Goal: Transaction & Acquisition: Purchase product/service

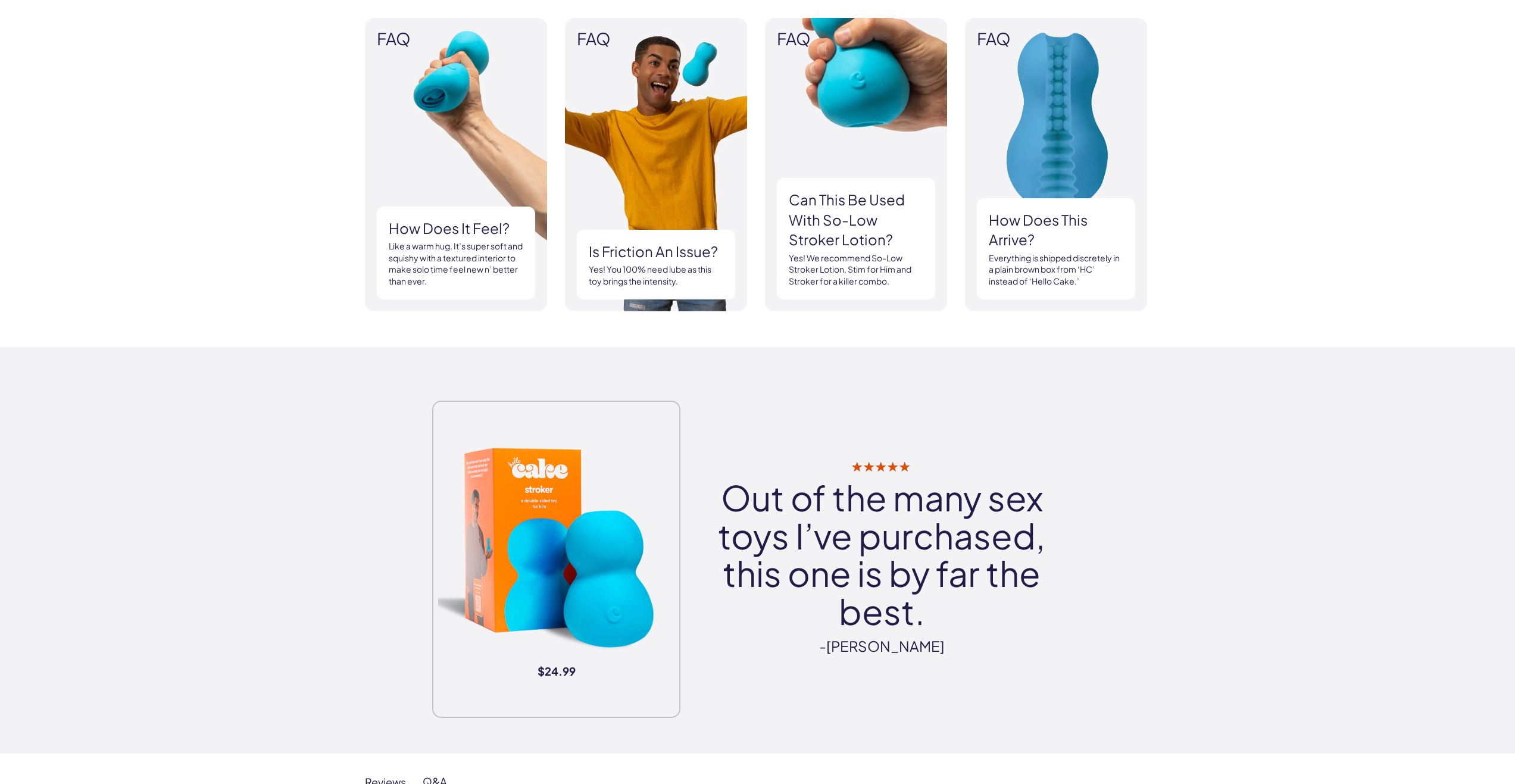
scroll to position [773, 0]
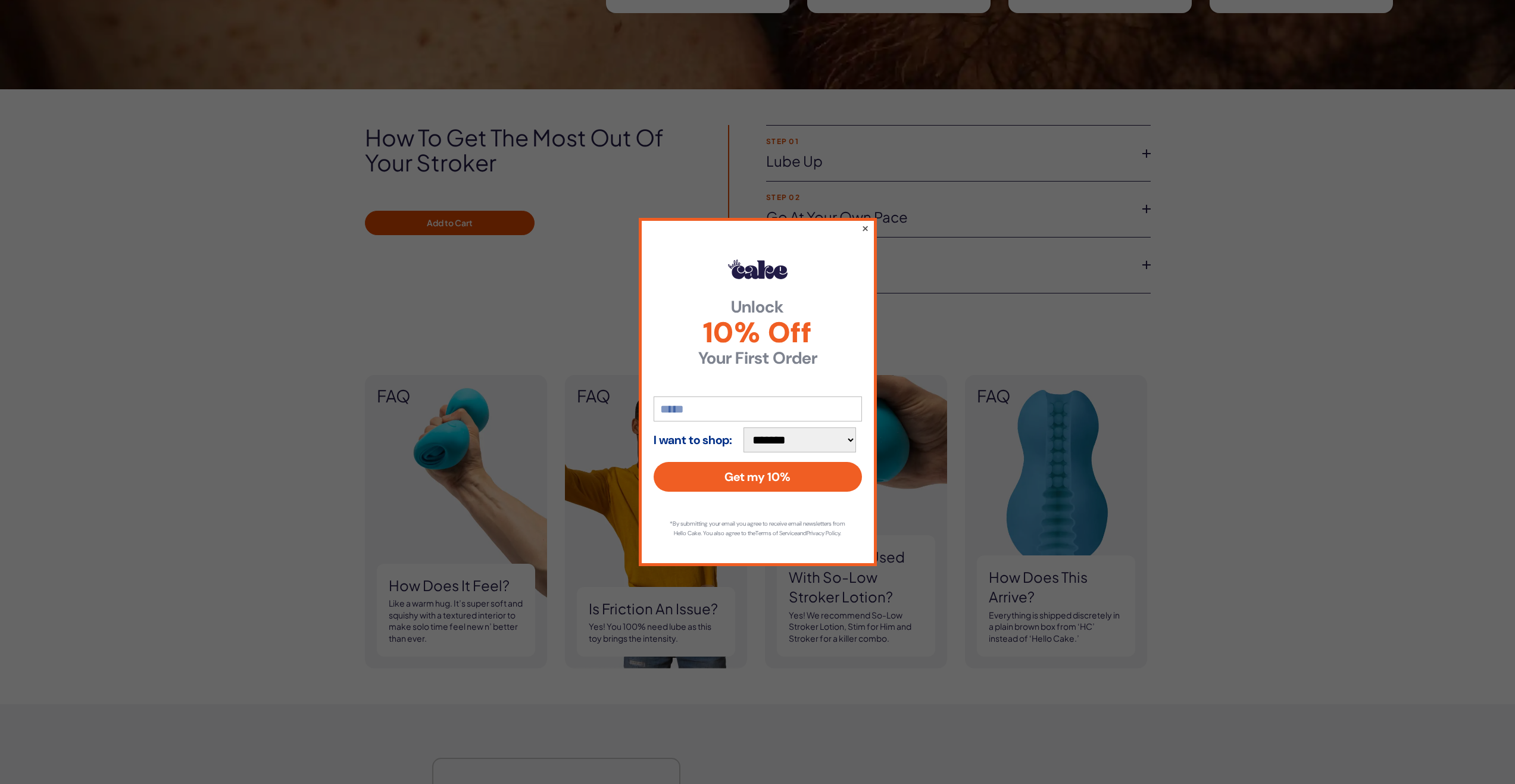
click at [863, 228] on button "×" at bounding box center [864, 228] width 8 height 14
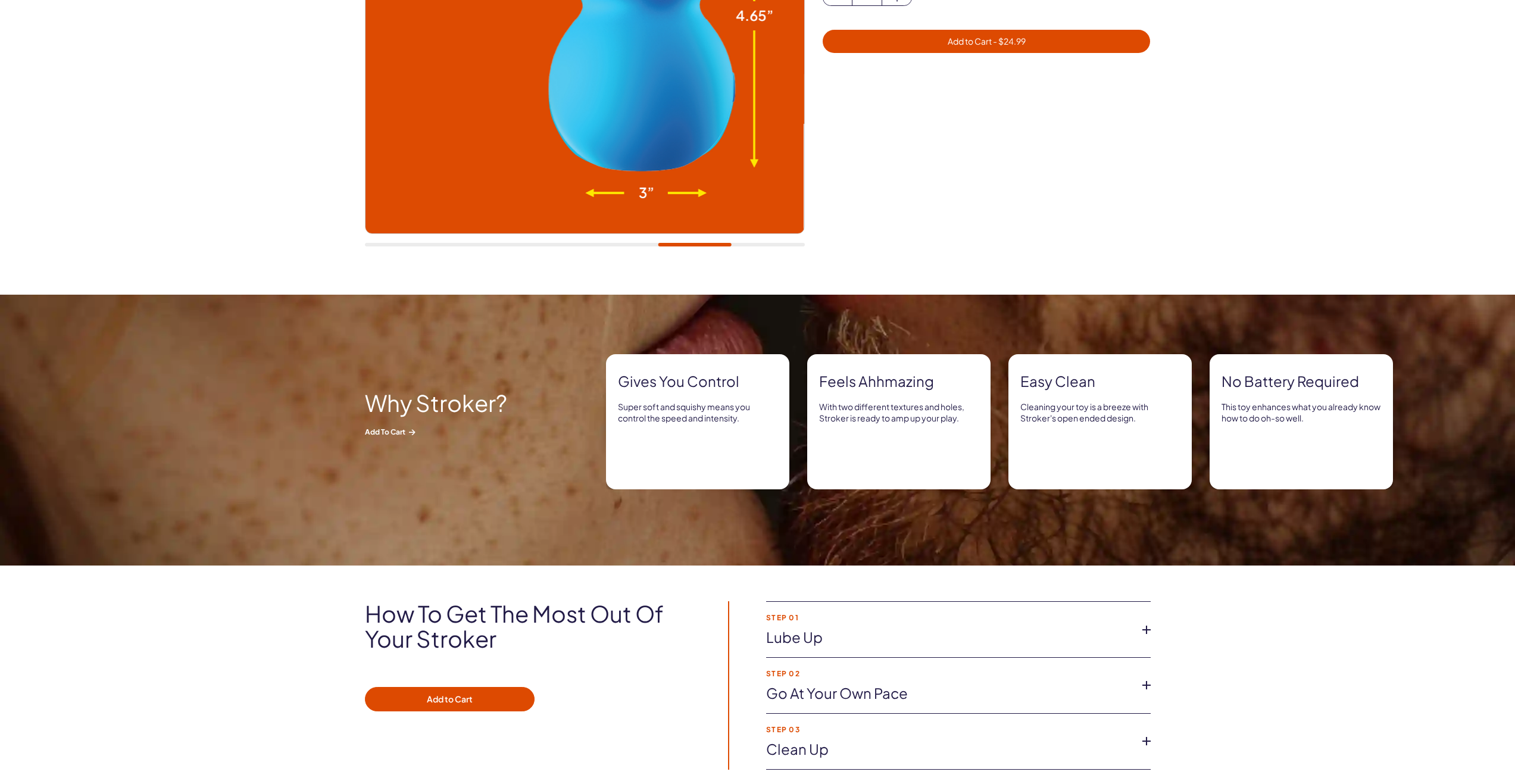
scroll to position [0, 0]
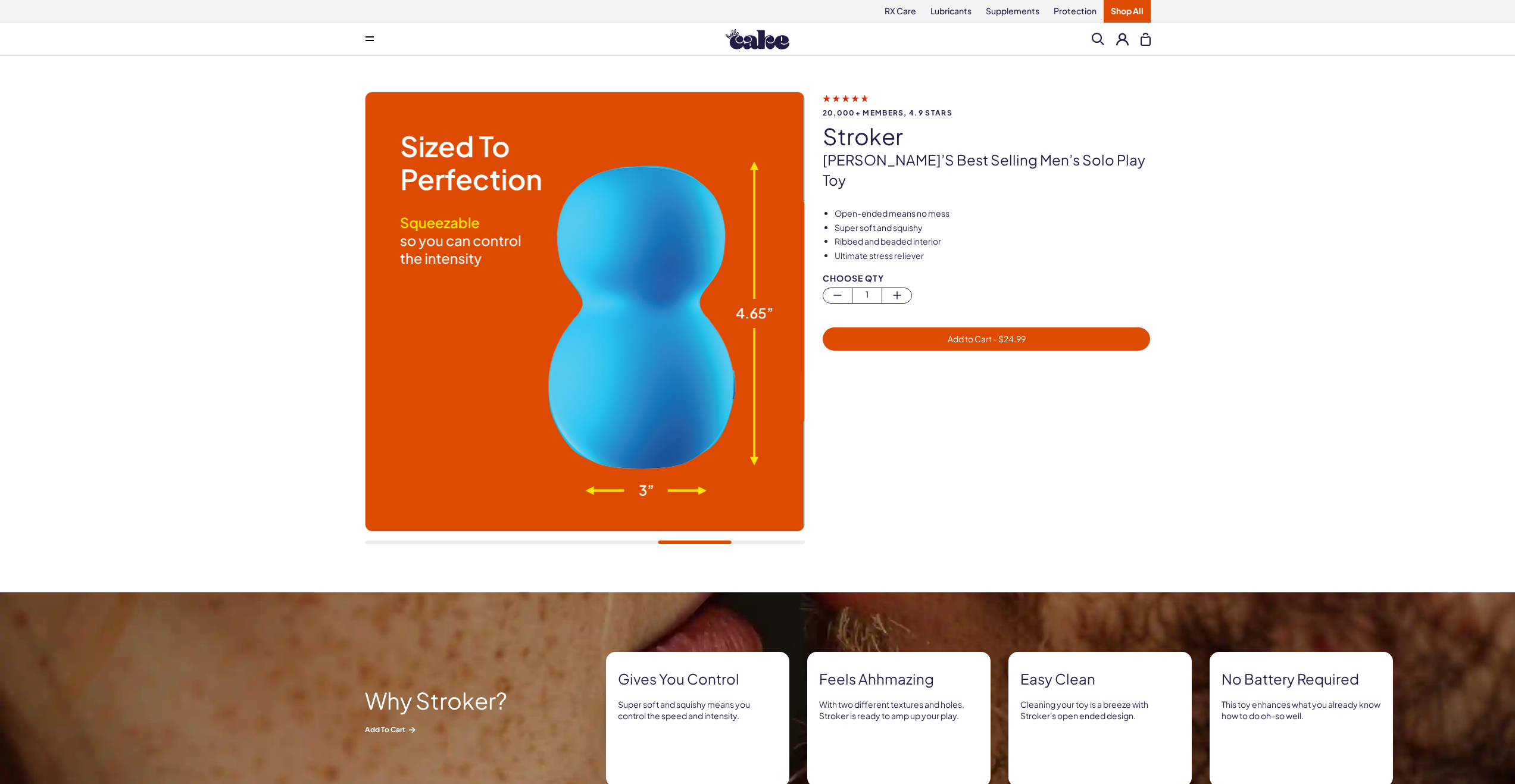
click at [732, 39] on img at bounding box center [757, 39] width 63 height 20
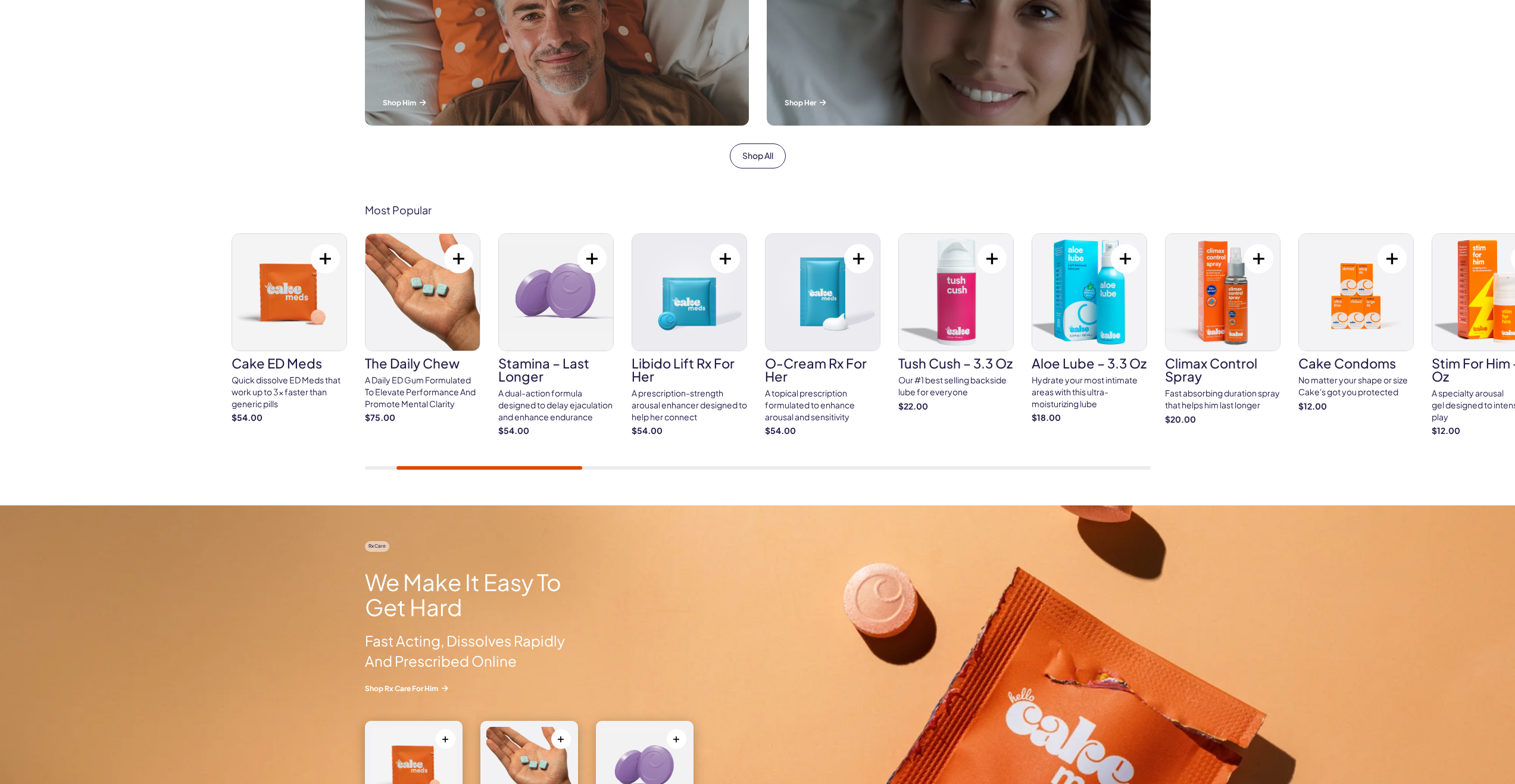
scroll to position [476, 0]
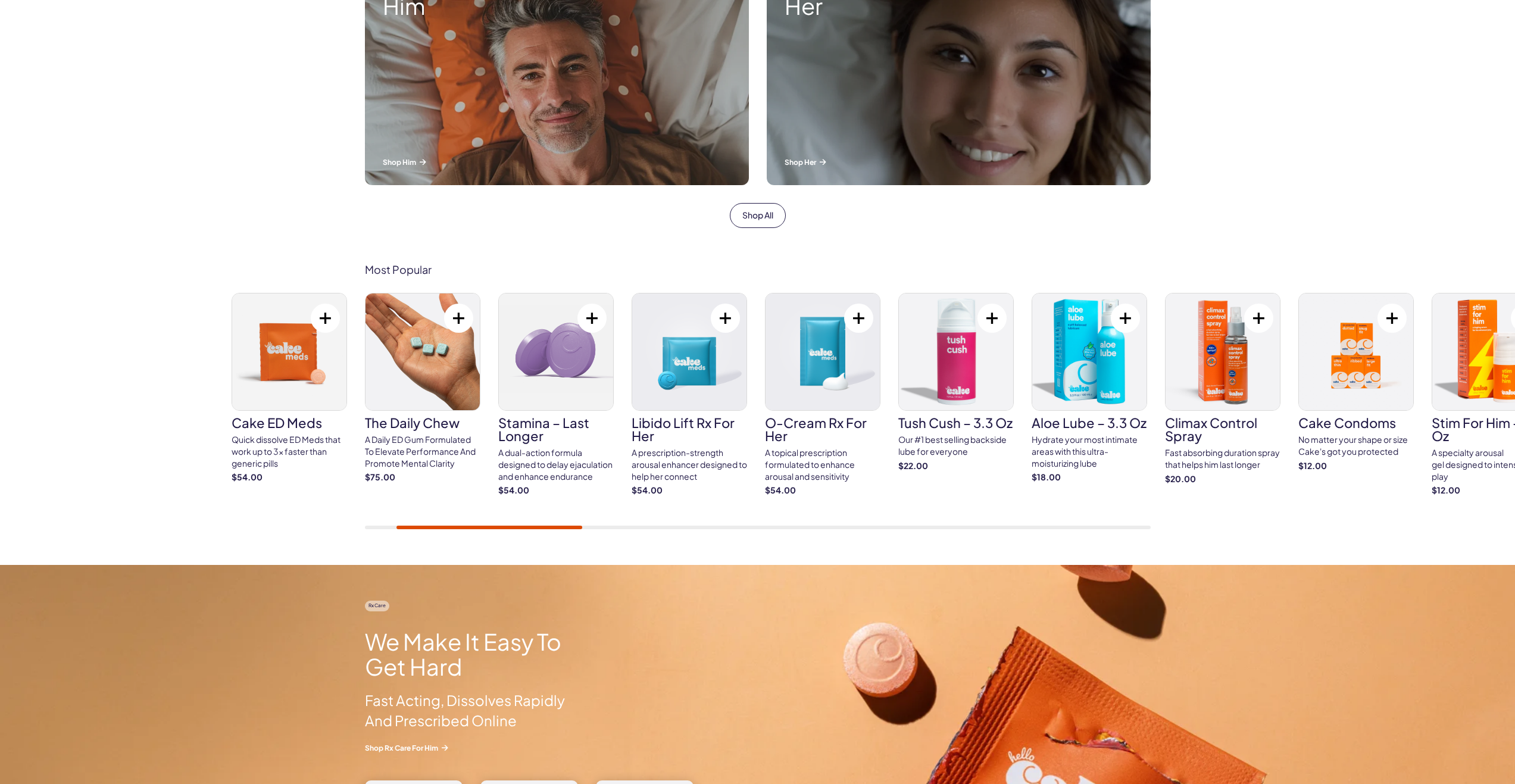
drag, startPoint x: 517, startPoint y: 530, endPoint x: 701, endPoint y: 514, distance: 184.7
click at [655, 522] on div "Most Popular Cake ED Meds Quick dissolve ED Meds that work up to 3x faster than…" at bounding box center [757, 396] width 1515 height 338
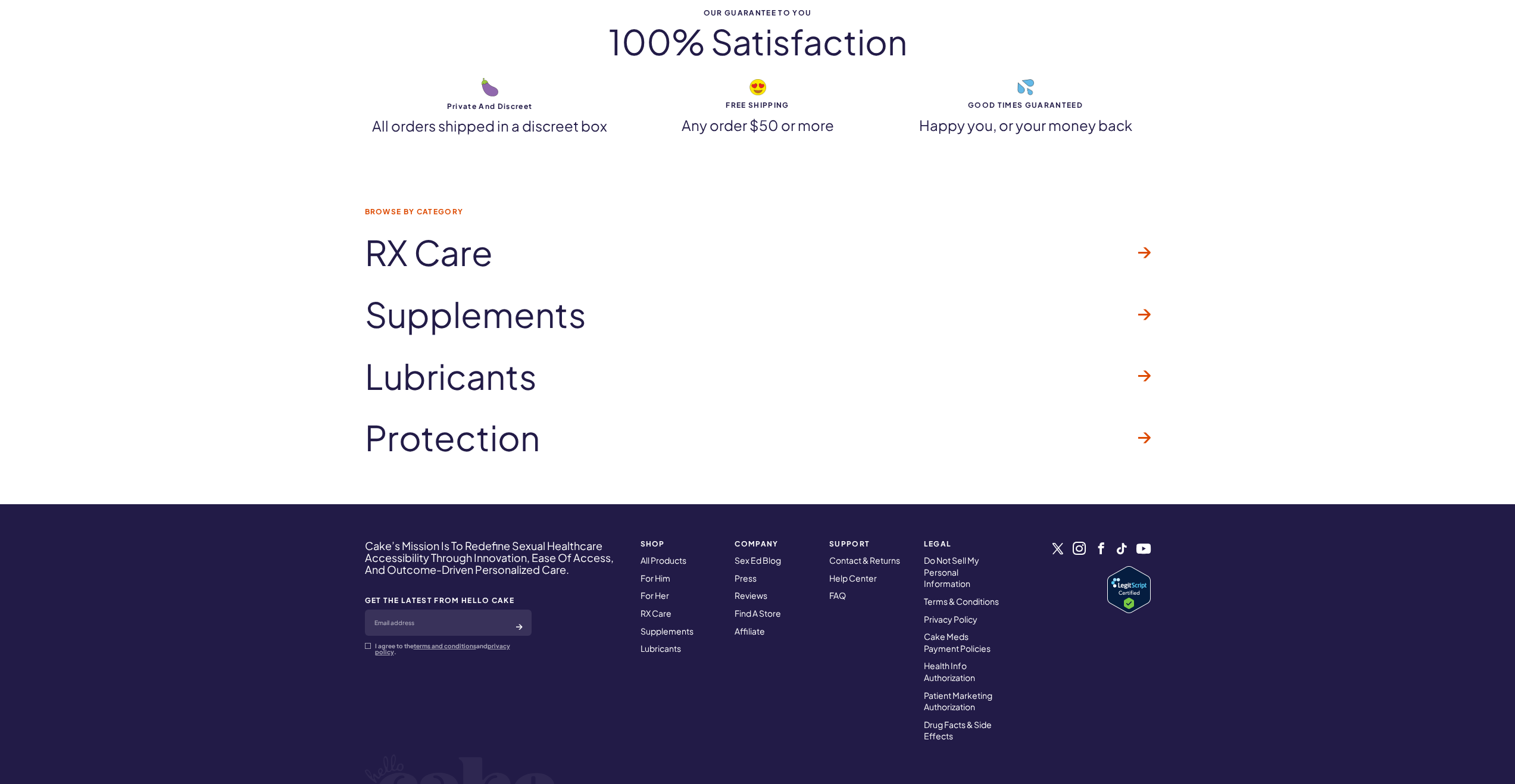
scroll to position [3451, 0]
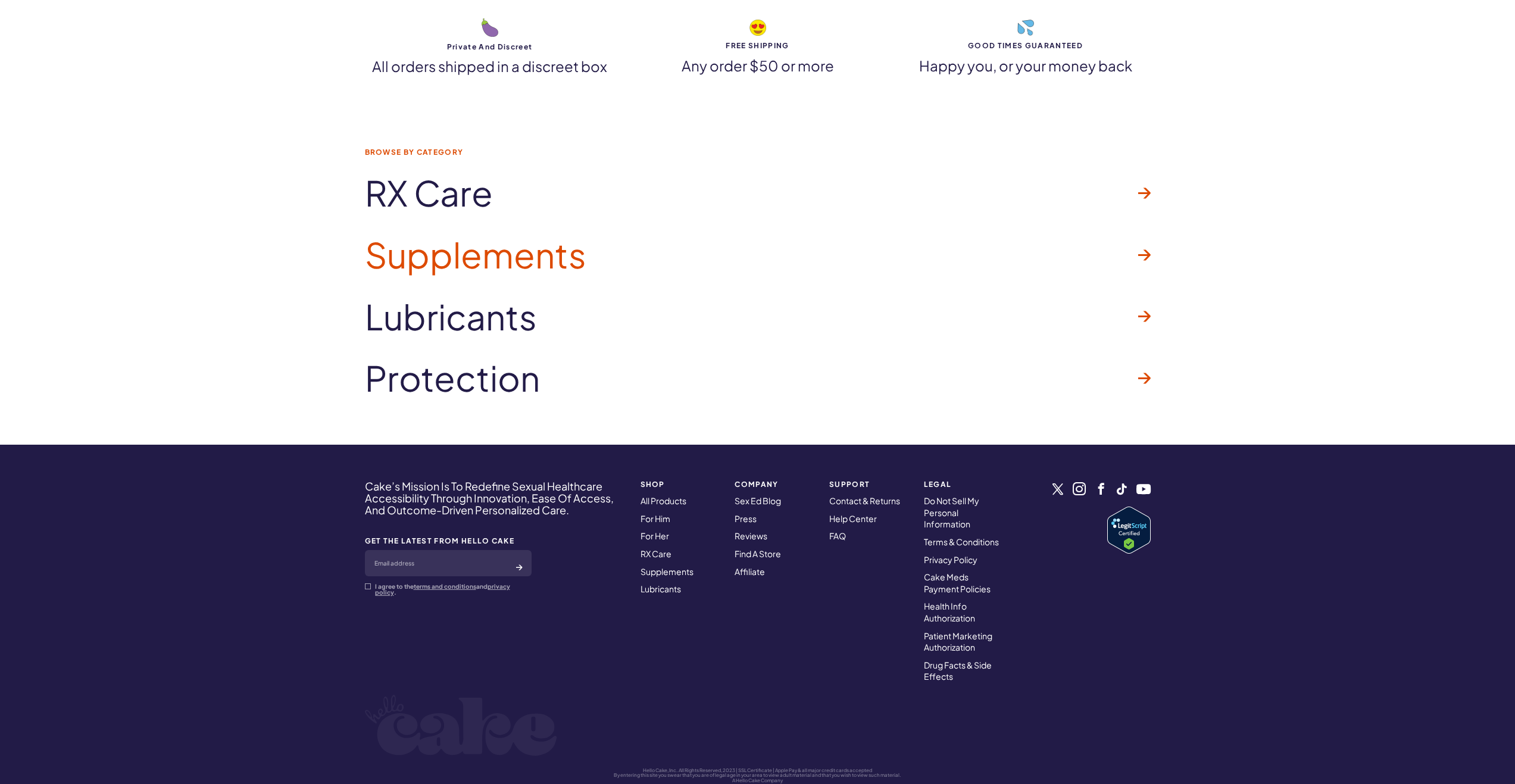
click at [740, 263] on link "Supplements" at bounding box center [758, 255] width 786 height 62
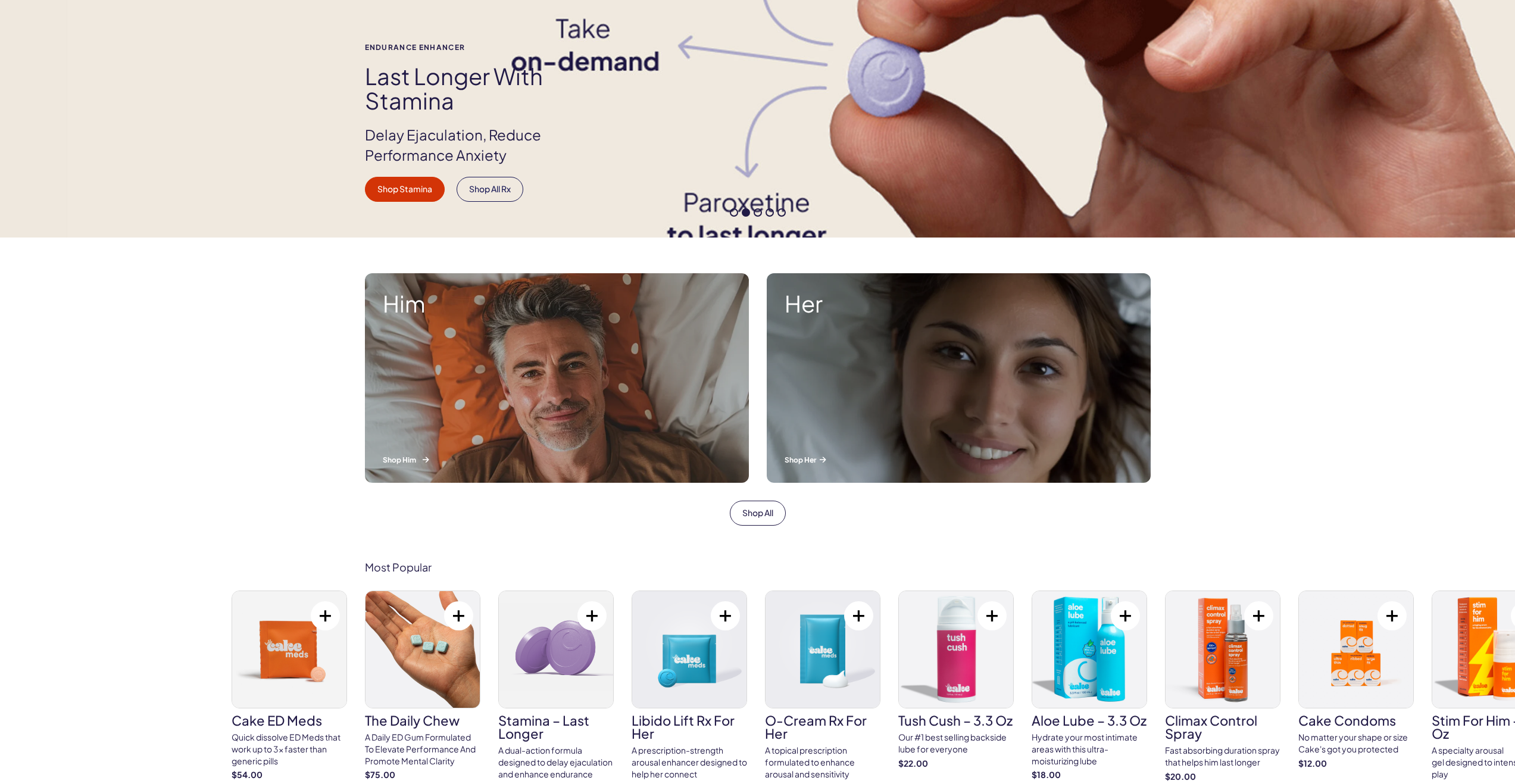
scroll to position [0, 0]
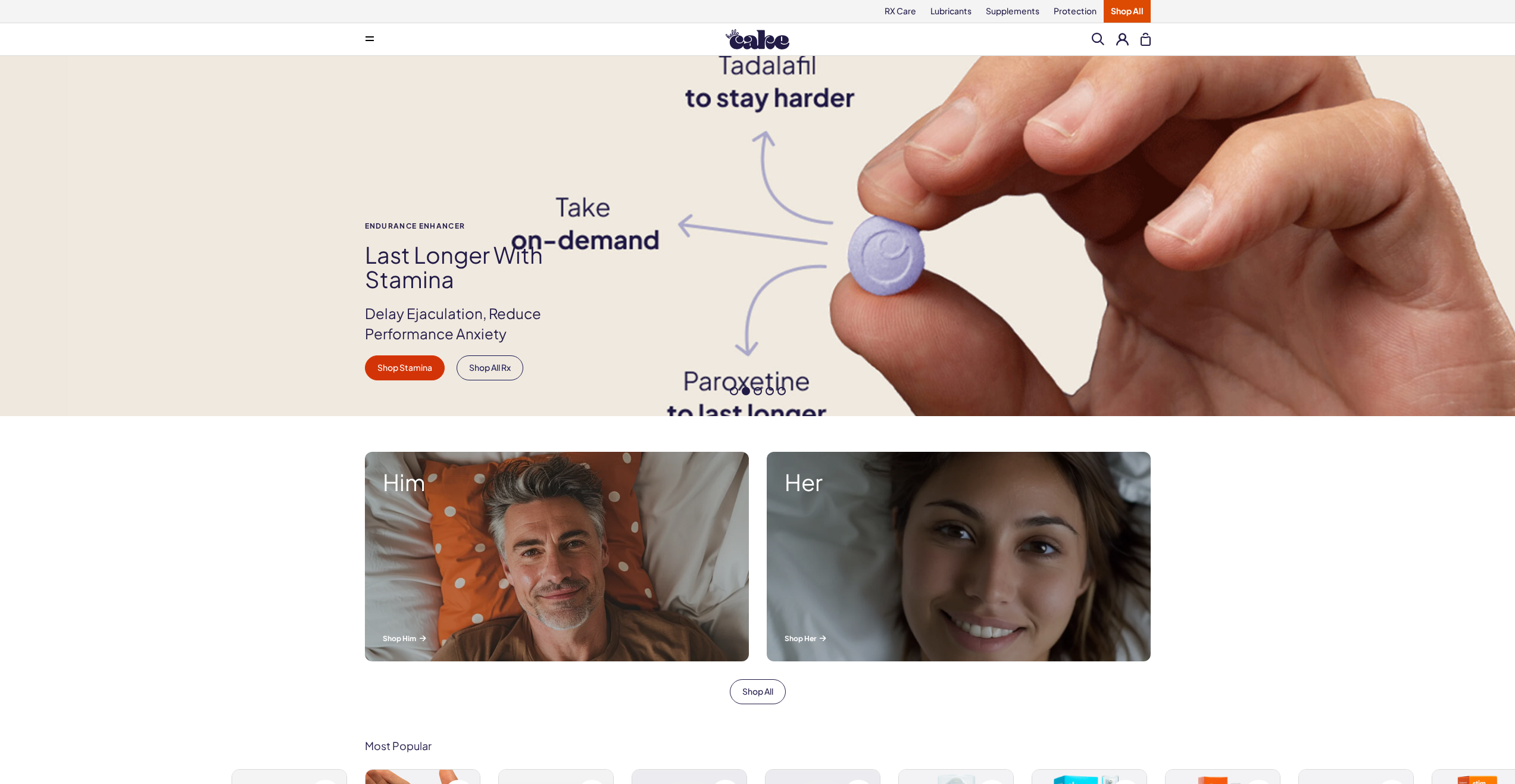
click at [363, 35] on button at bounding box center [369, 39] width 24 height 24
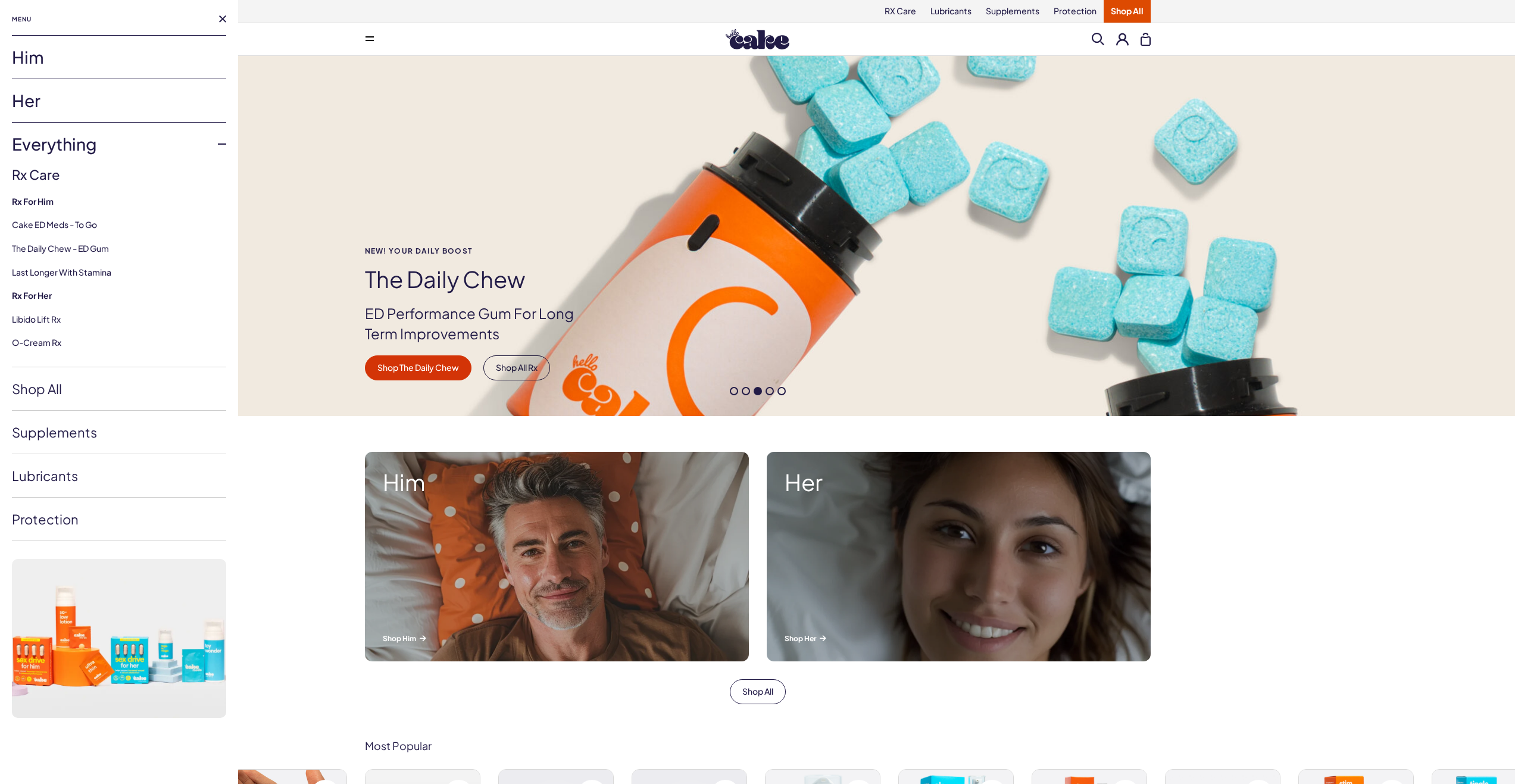
click at [45, 54] on link "Him" at bounding box center [120, 57] width 215 height 43
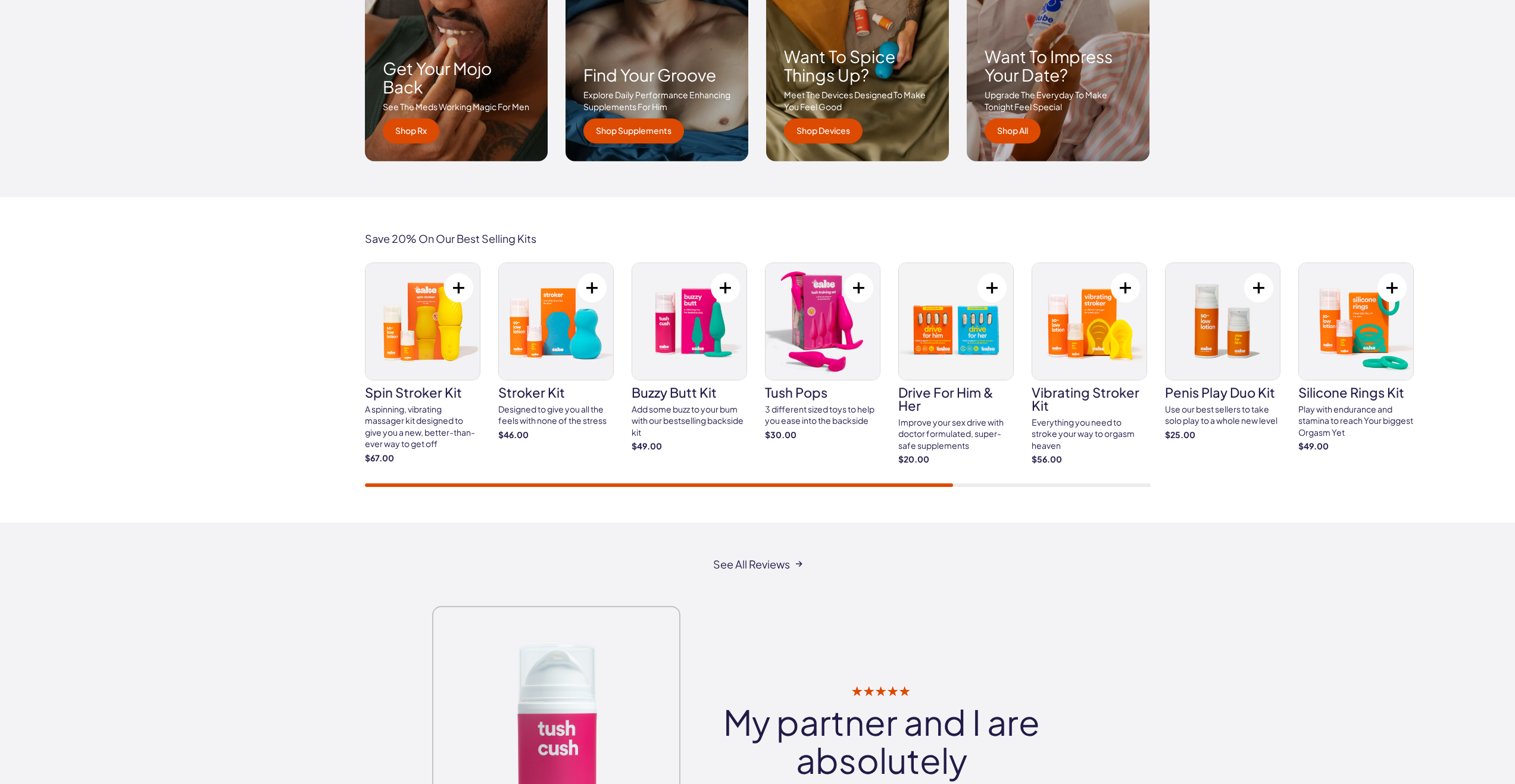
scroll to position [1964, 0]
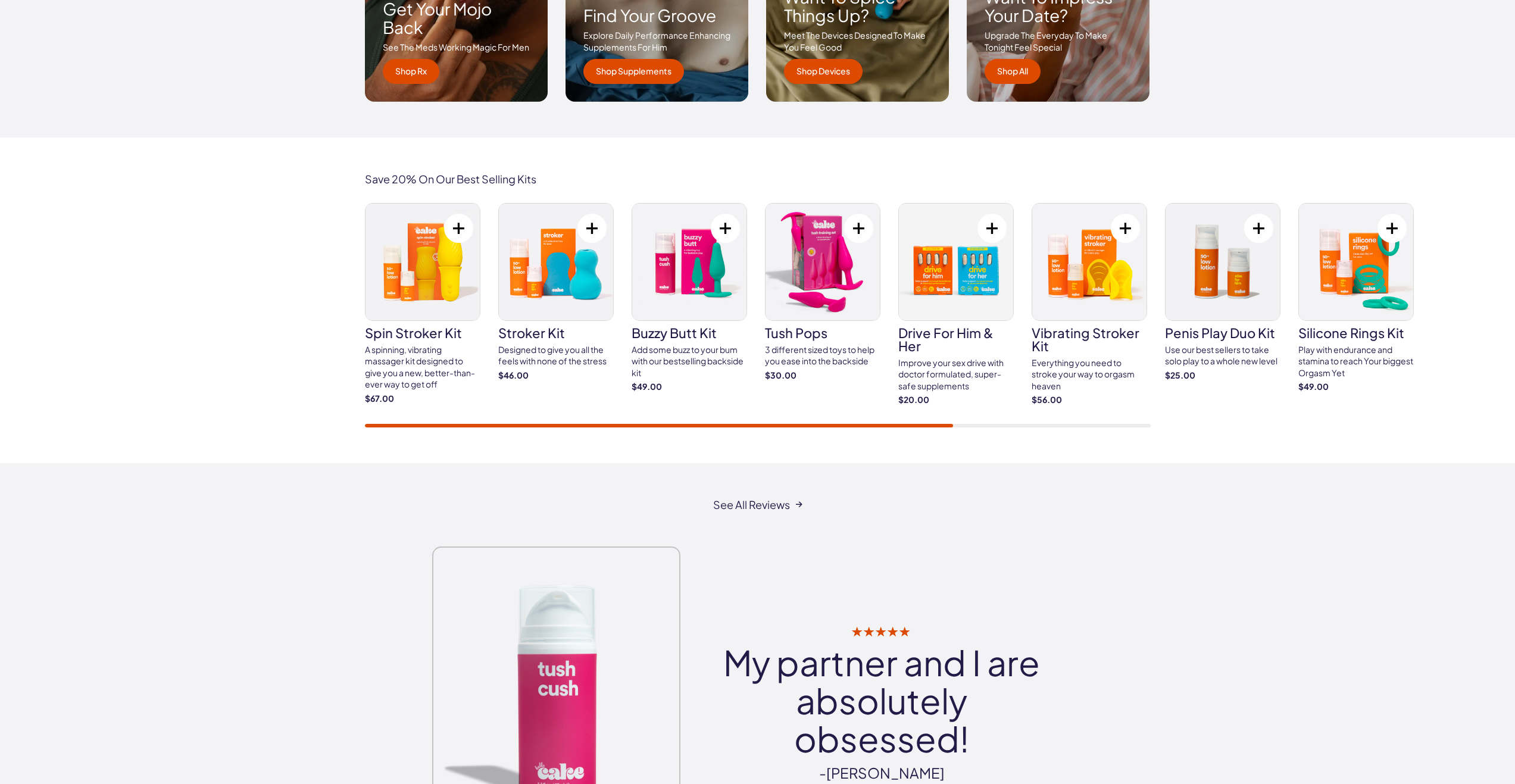
click at [530, 453] on div "Save 20% On Our Best Selling Kits spin stroker kit A spinning, vibrating massag…" at bounding box center [757, 300] width 1515 height 325
click at [405, 351] on div "A spinning, vibrating massager kit designed to give you a new, better-than-ever…" at bounding box center [422, 367] width 115 height 47
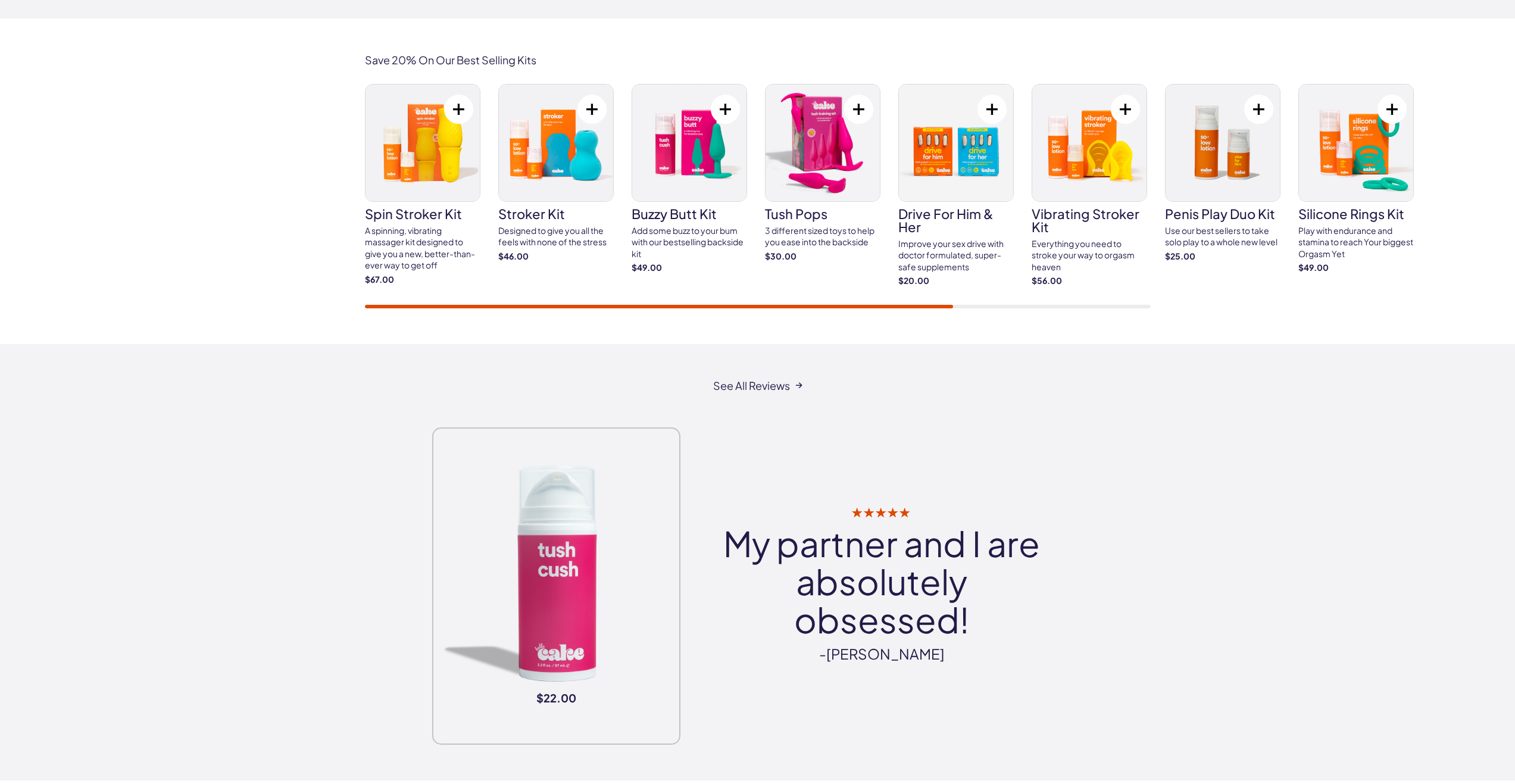
scroll to position [1785, 0]
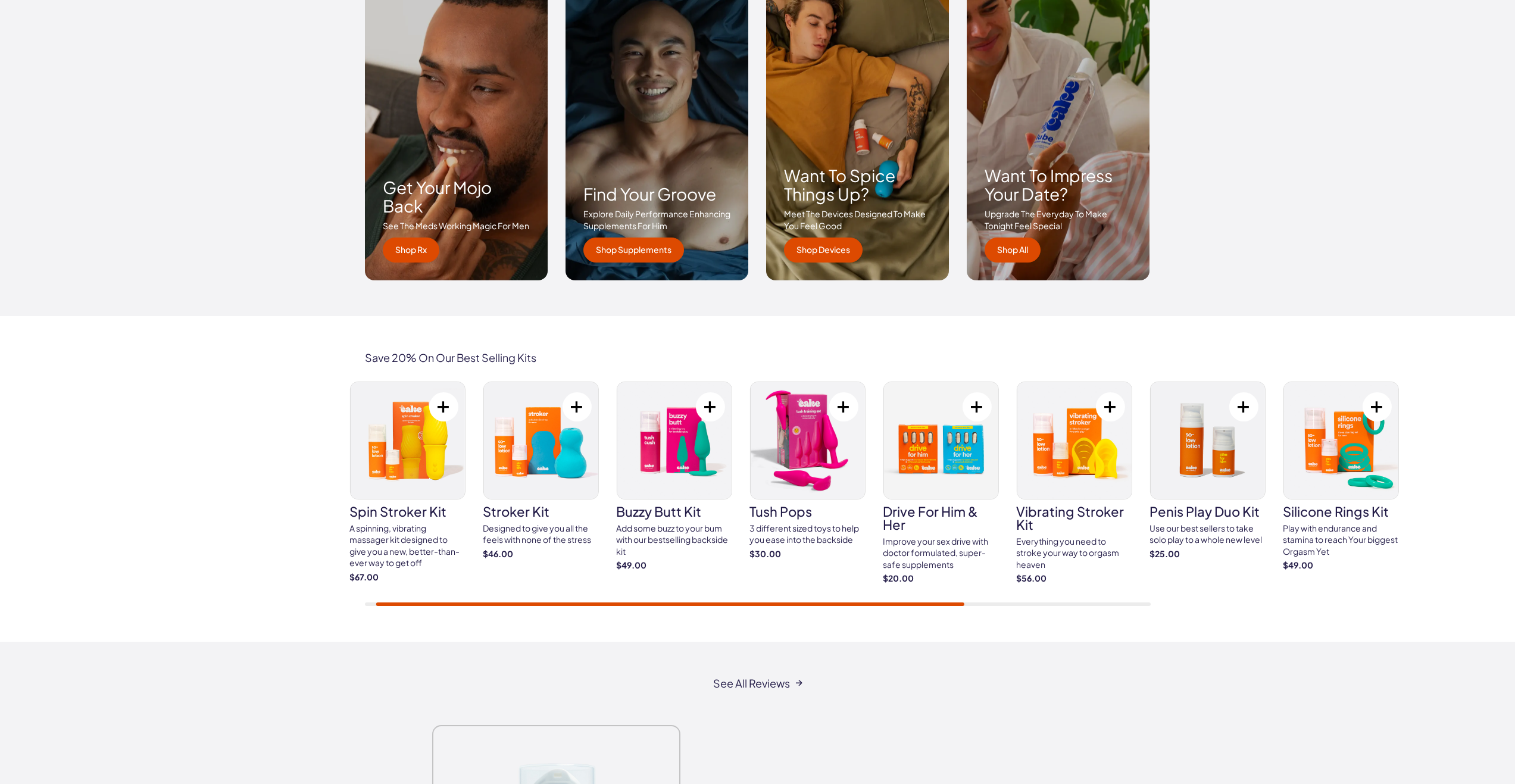
click at [388, 626] on div "Save 20% On Our Best Selling Kits spin stroker kit A spinning, vibrating massag…" at bounding box center [757, 478] width 1515 height 325
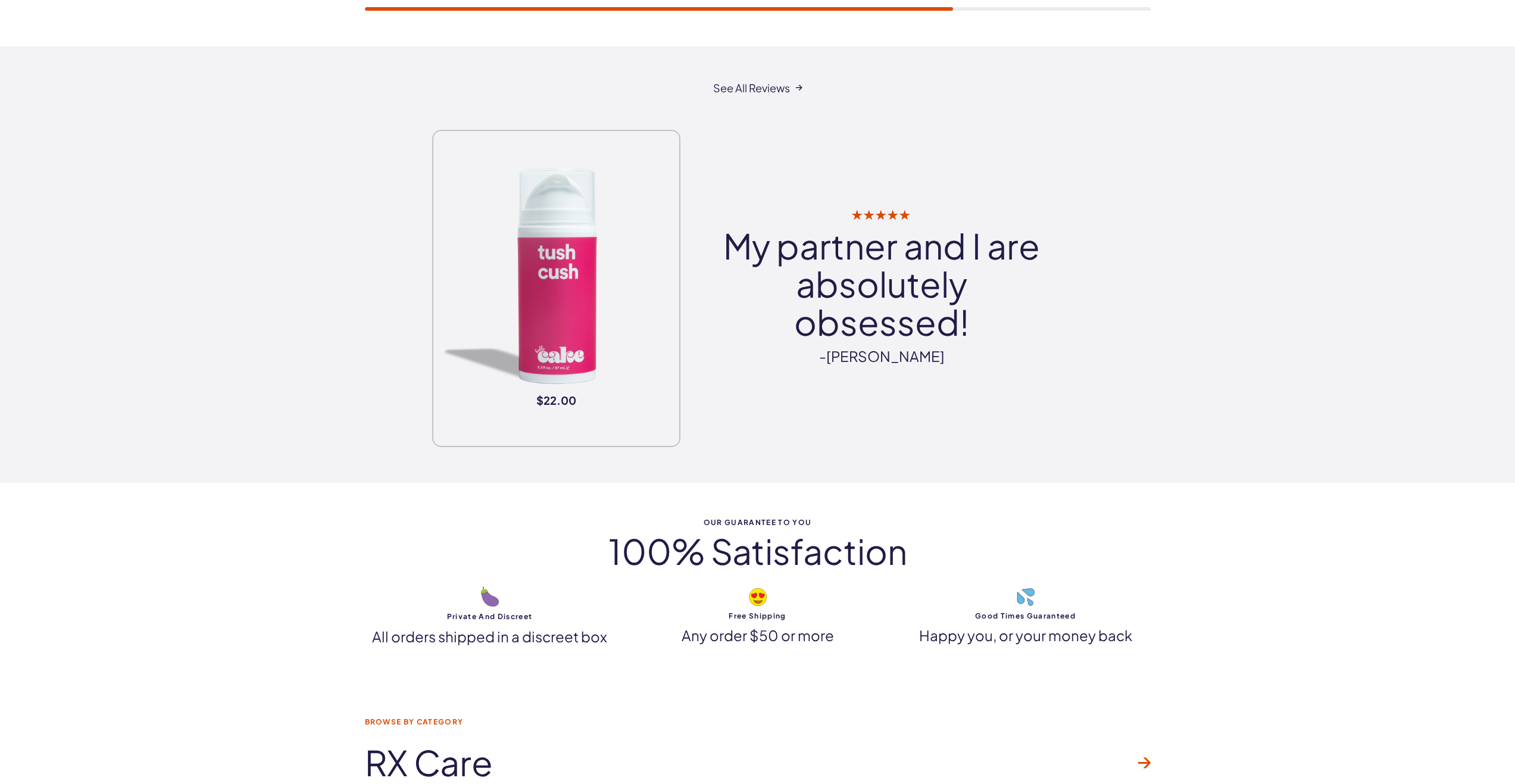
scroll to position [2023, 0]
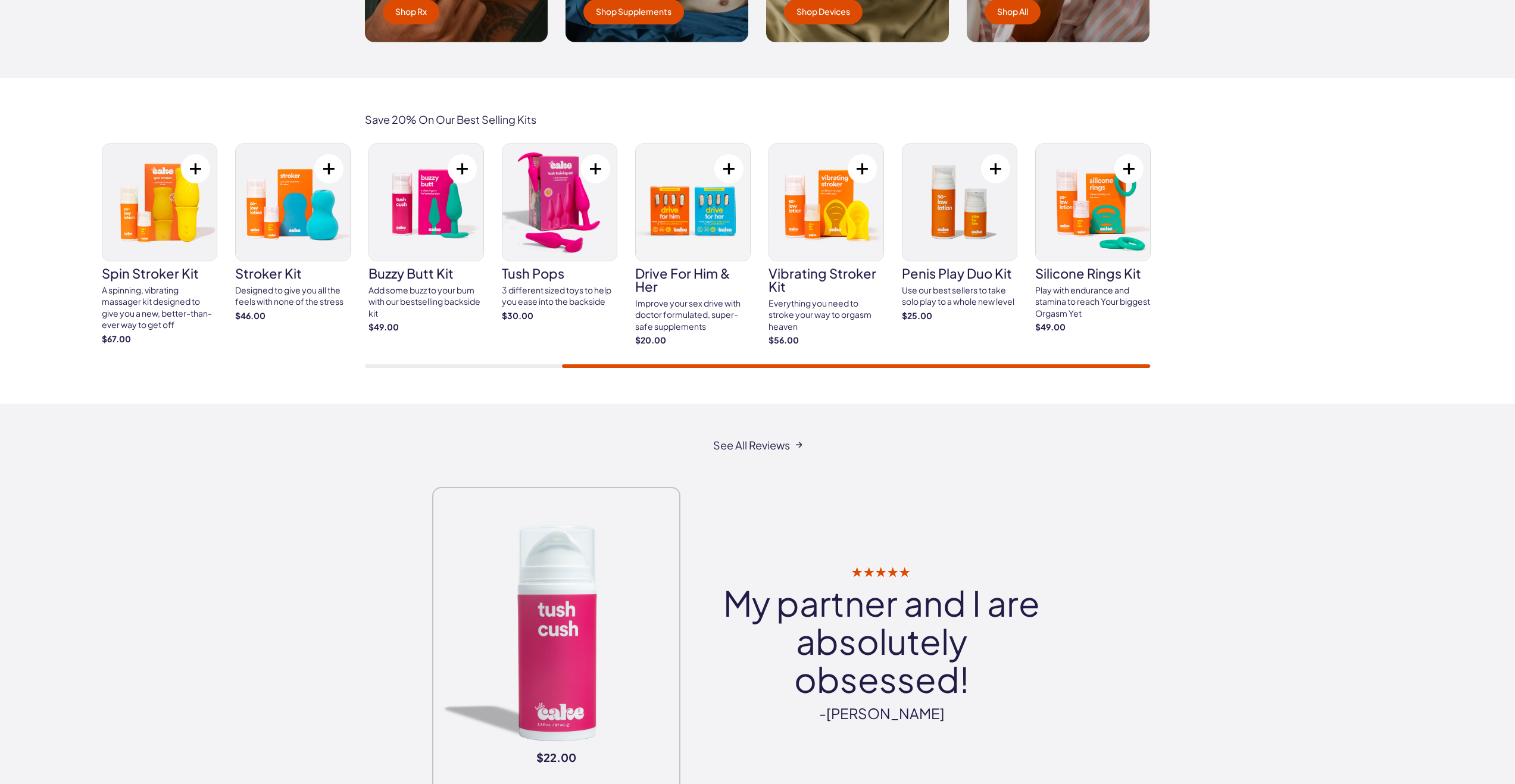
drag, startPoint x: 572, startPoint y: 368, endPoint x: 558, endPoint y: 372, distance: 14.6
click at [556, 372] on div "Save 20% On Our Best Selling Kits spin stroker kit A spinning, vibrating massag…" at bounding box center [757, 241] width 1515 height 325
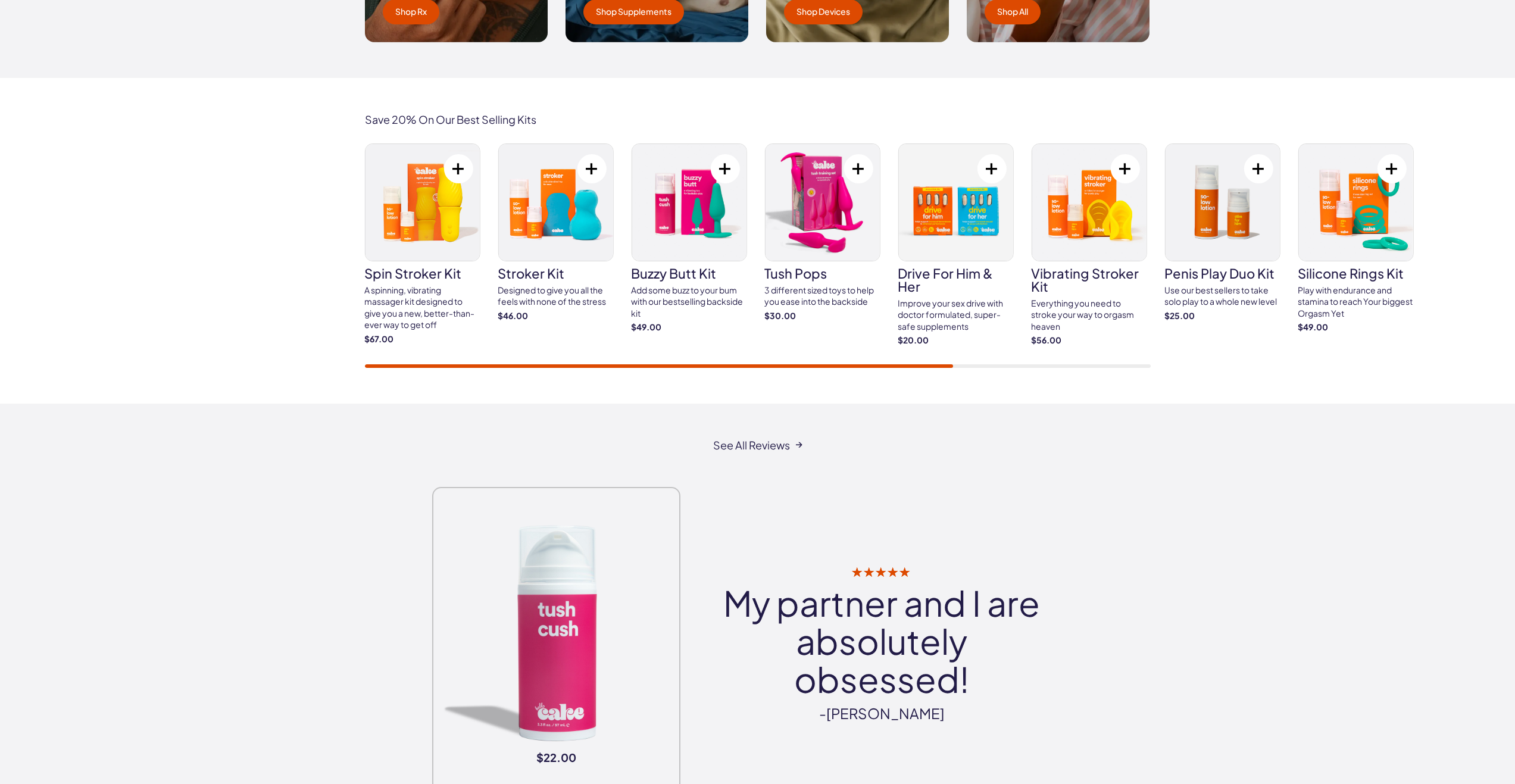
click at [319, 368] on div "Save 20% On Our Best Selling Kits spin stroker kit A spinning, vibrating massag…" at bounding box center [757, 241] width 1515 height 325
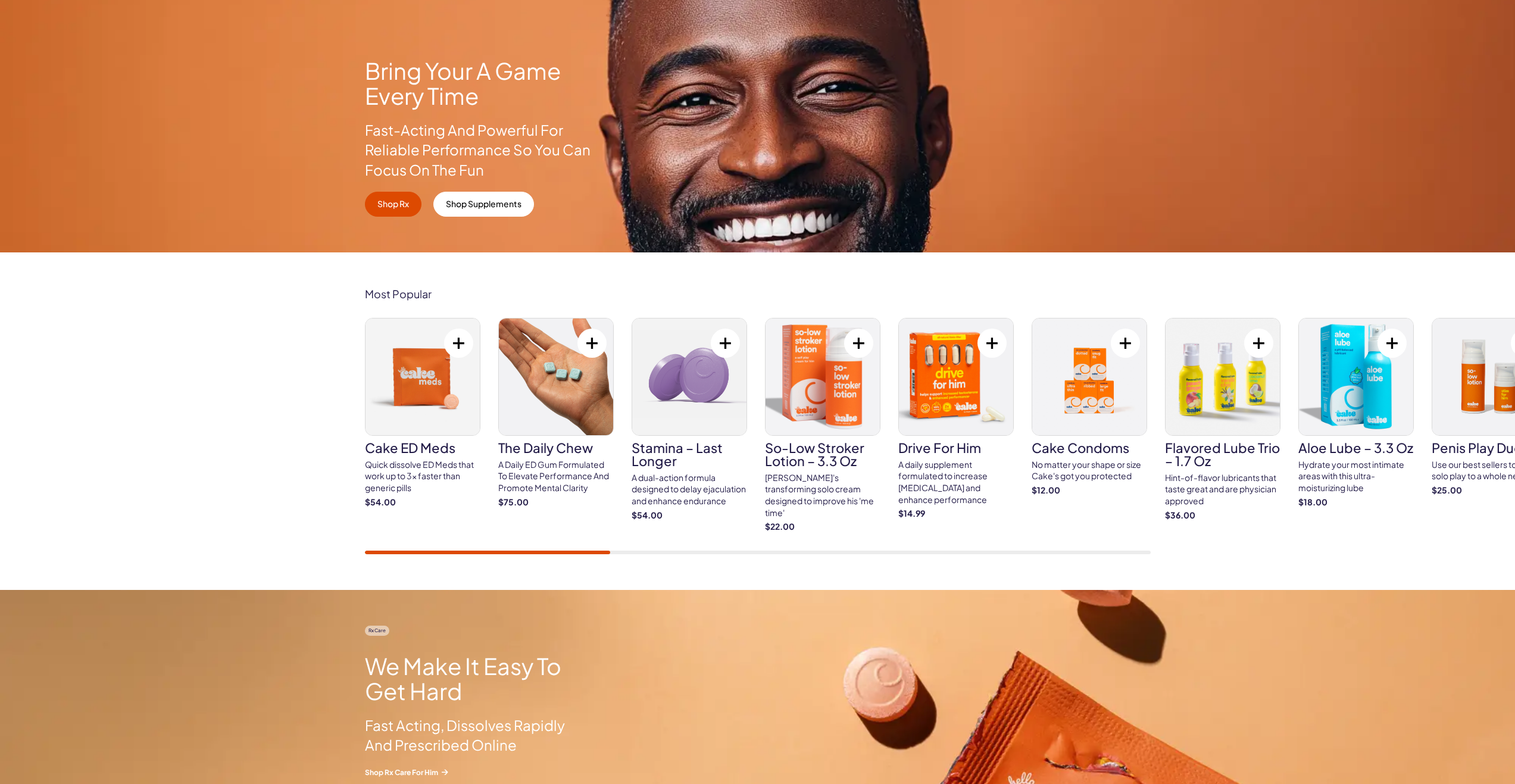
scroll to position [0, 0]
